Goal: Manage account settings

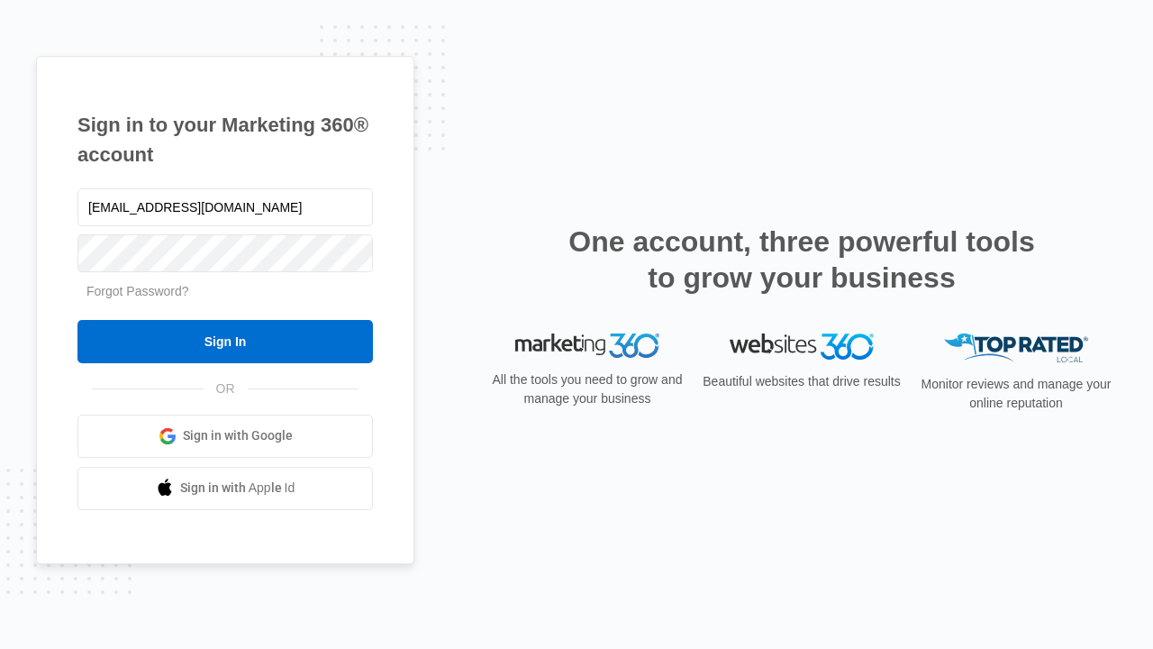
type input "dankie614@gmail.com"
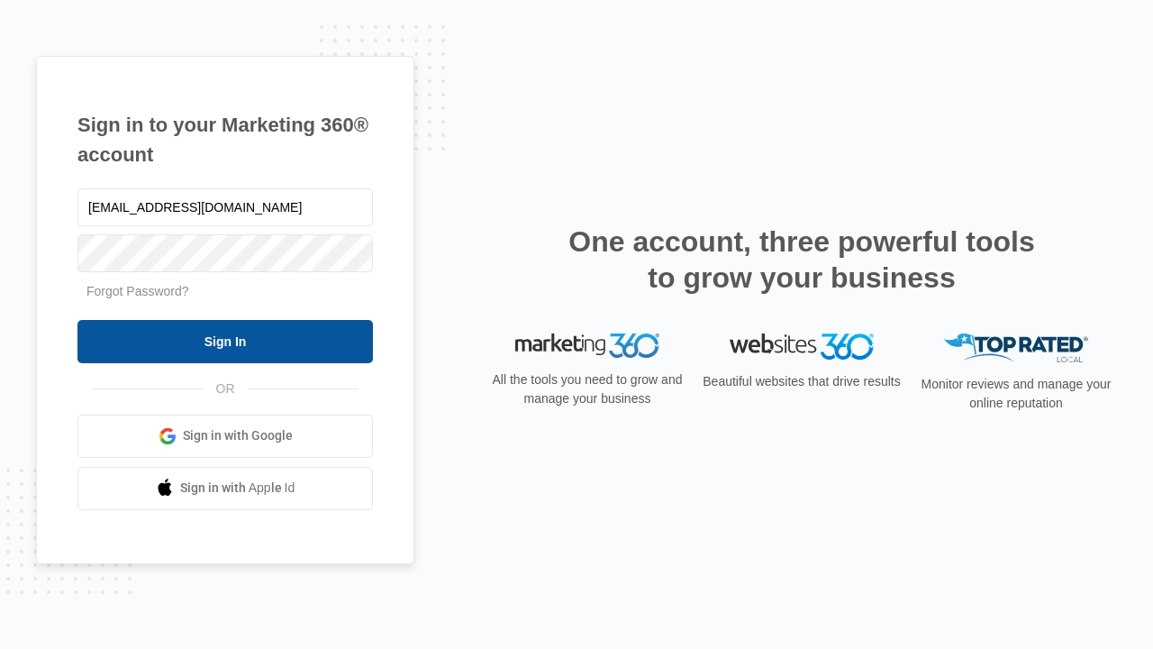
click at [225, 340] on input "Sign In" at bounding box center [224, 341] width 295 height 43
